Goal: Task Accomplishment & Management: Use online tool/utility

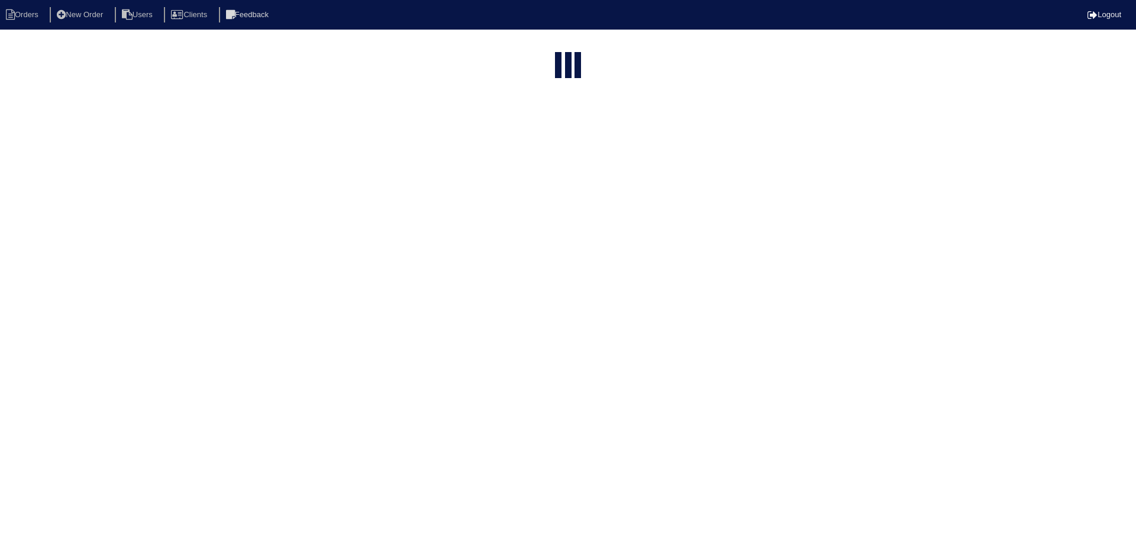
select select "15"
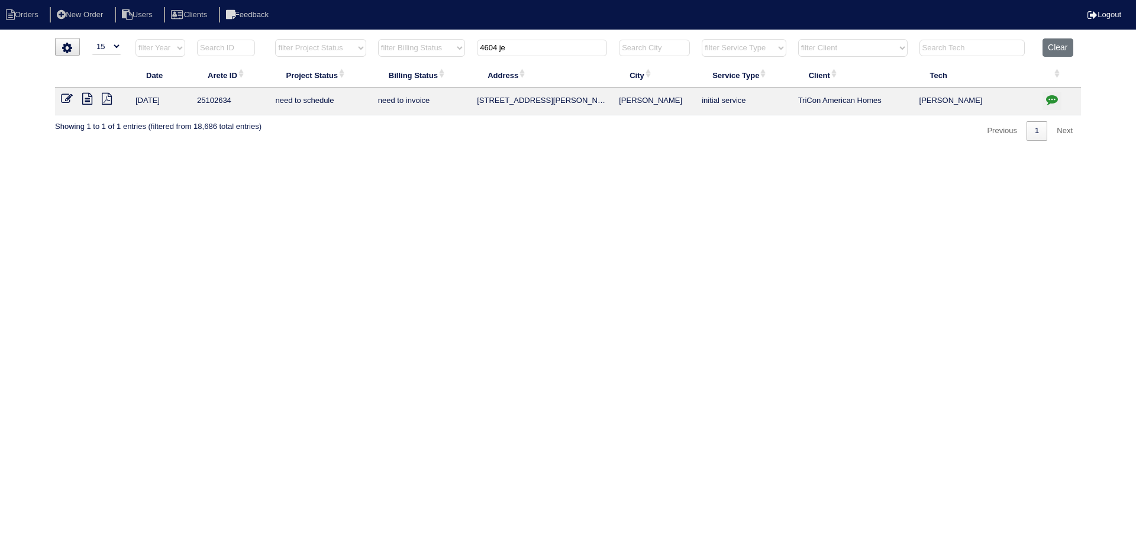
click at [541, 55] on input "4604 je" at bounding box center [542, 48] width 130 height 17
click at [541, 54] on input "4604 je" at bounding box center [542, 48] width 130 height 17
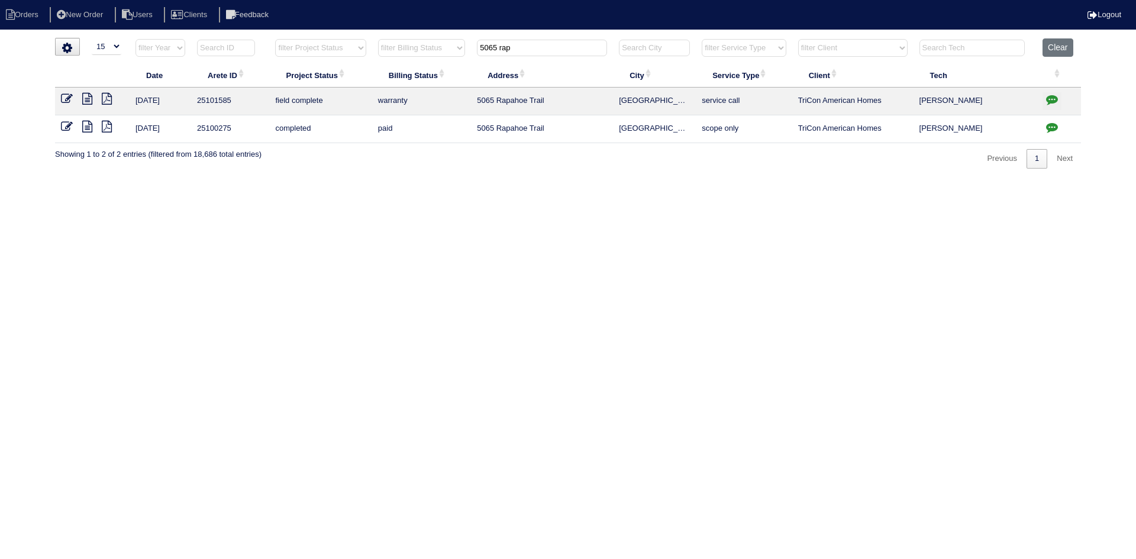
type input "5065 rap"
click at [85, 97] on icon at bounding box center [87, 99] width 10 height 12
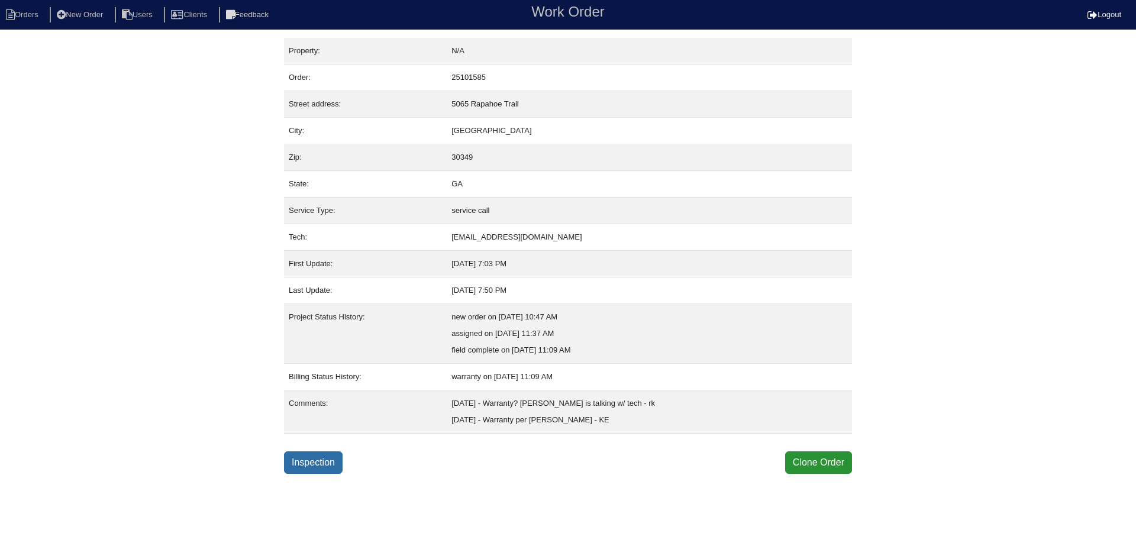
click at [319, 459] on link "Inspection" at bounding box center [313, 463] width 59 height 22
select select "0"
select select "Carrier"
select select "0"
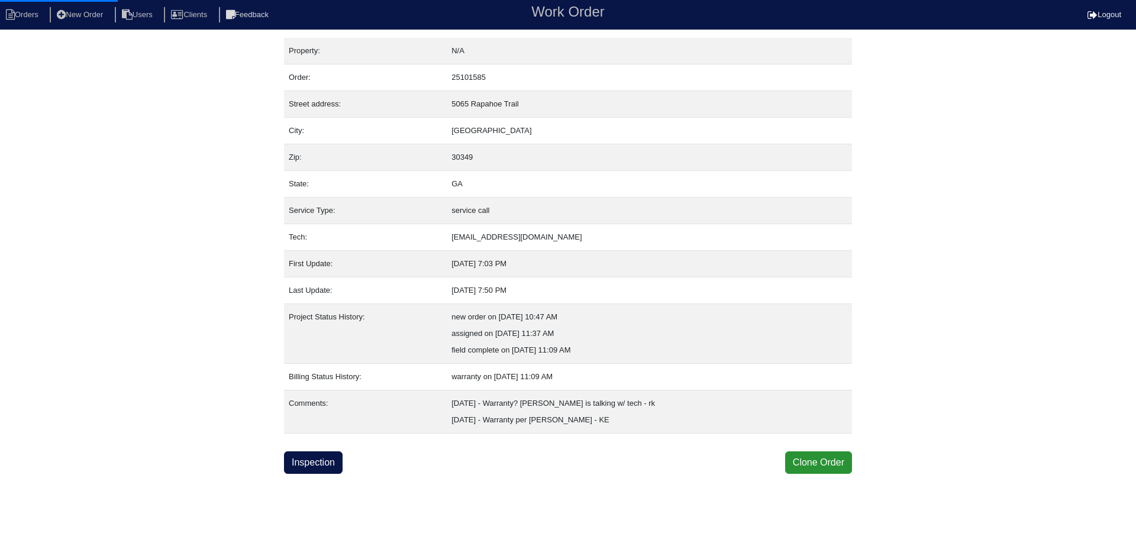
select select "0"
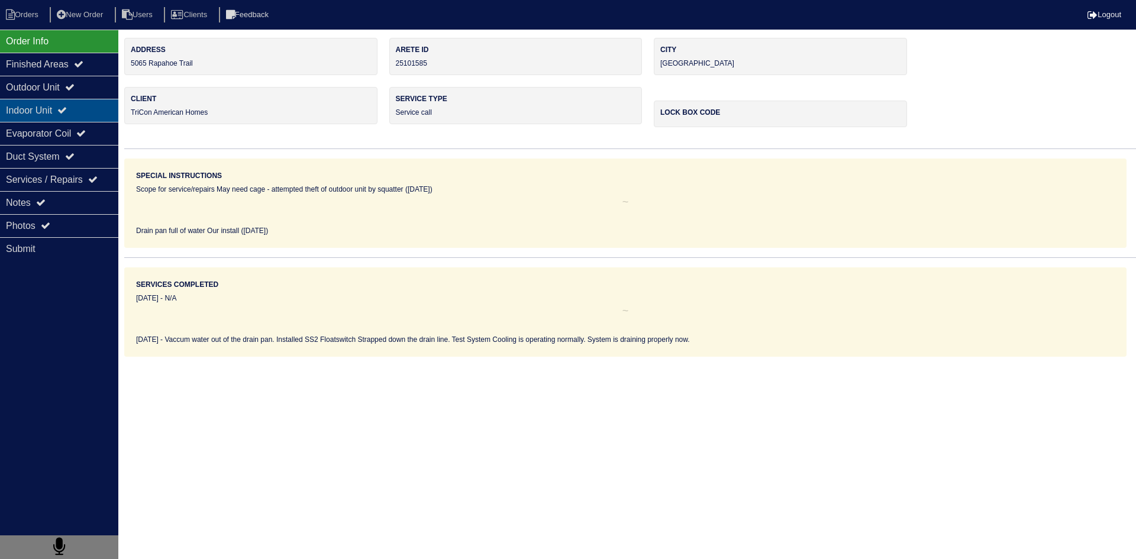
click at [37, 116] on div "Indoor Unit" at bounding box center [59, 110] width 118 height 23
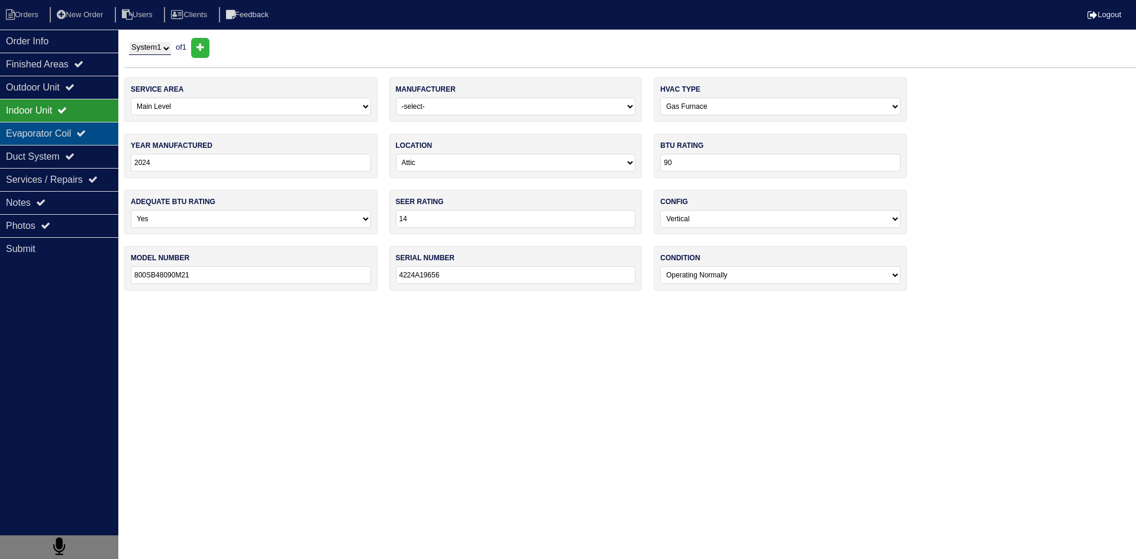
click at [35, 141] on div "Evaporator Coil" at bounding box center [59, 133] width 118 height 23
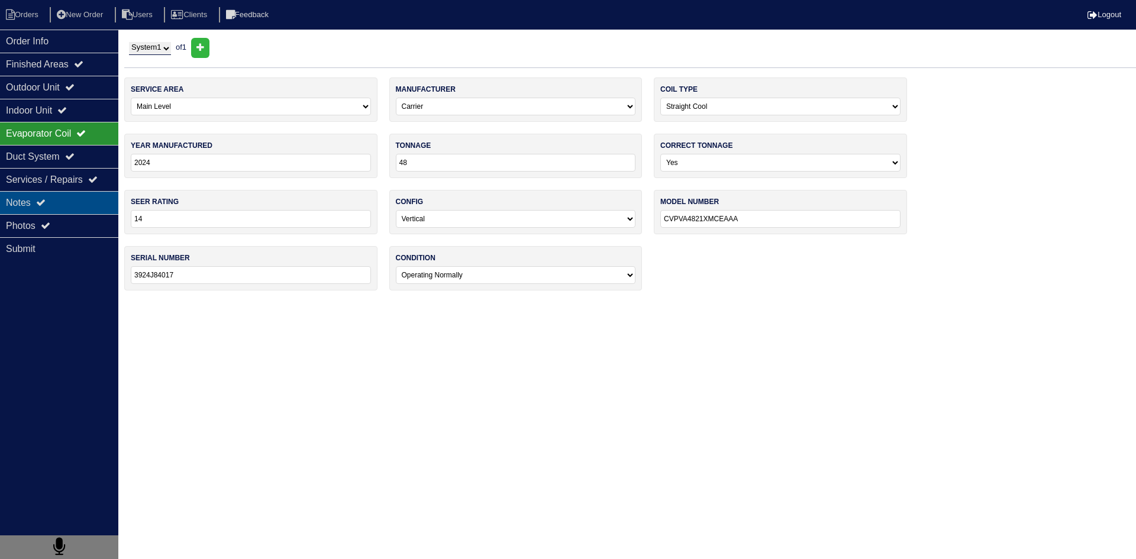
click at [92, 209] on div "Notes" at bounding box center [59, 202] width 118 height 23
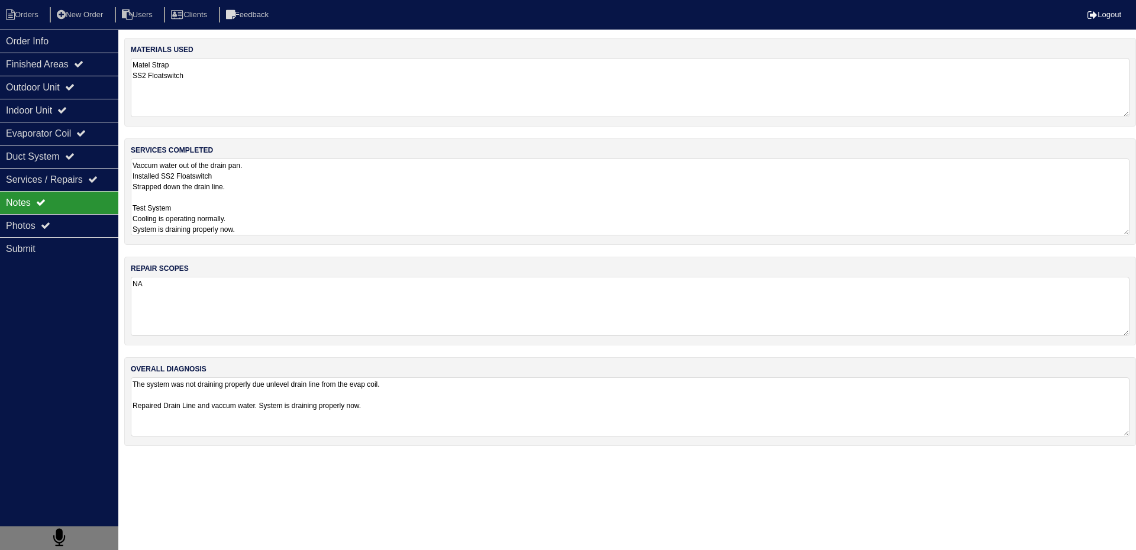
click at [265, 191] on textarea "Vaccum water out of the drain pan. Installed SS2 Floatswitch Strapped down the …" at bounding box center [630, 197] width 999 height 77
